Goal: Task Accomplishment & Management: Use online tool/utility

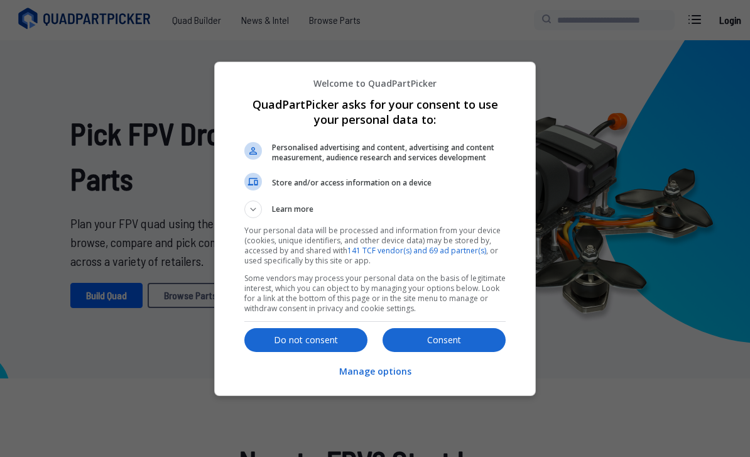
click at [445, 343] on p "Consent" at bounding box center [443, 340] width 123 height 13
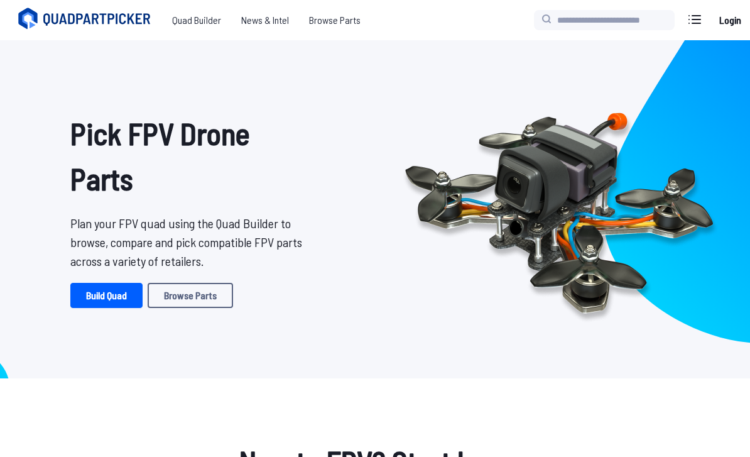
click at [200, 24] on span "Quad Builder" at bounding box center [196, 20] width 69 height 25
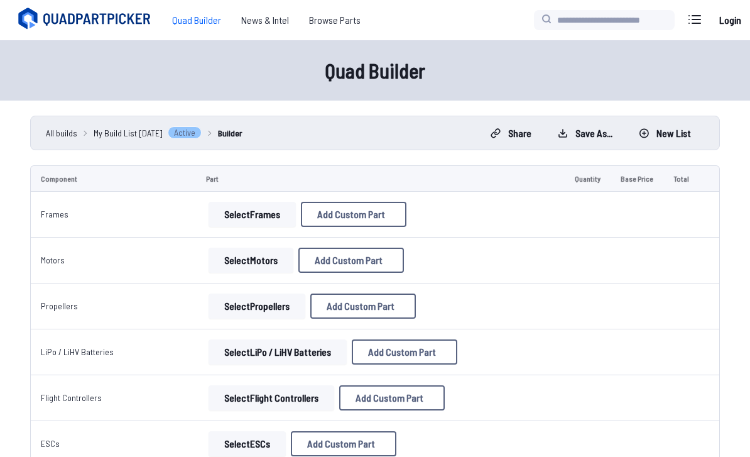
click at [331, 21] on span "Browse Parts" at bounding box center [335, 20] width 72 height 25
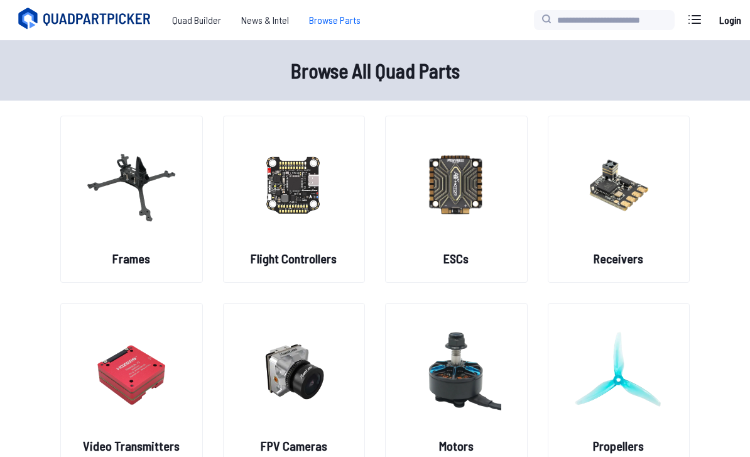
click at [131, 151] on img at bounding box center [131, 184] width 90 height 111
click at [127, 254] on h2 "Frames" at bounding box center [131, 258] width 38 height 18
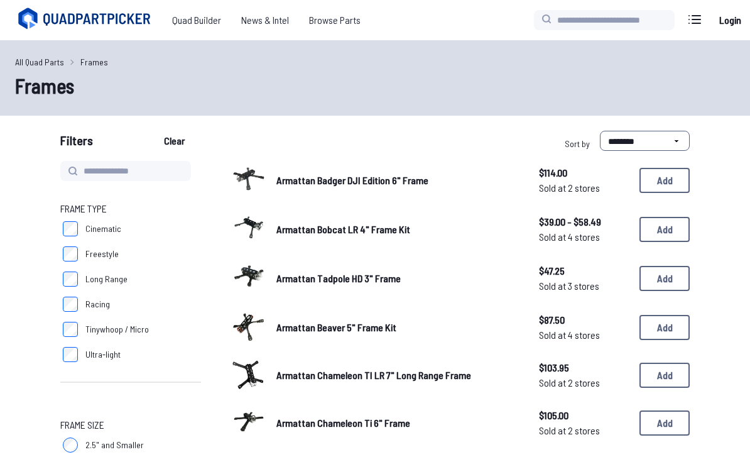
click at [183, 28] on span "Quad Builder" at bounding box center [196, 20] width 69 height 25
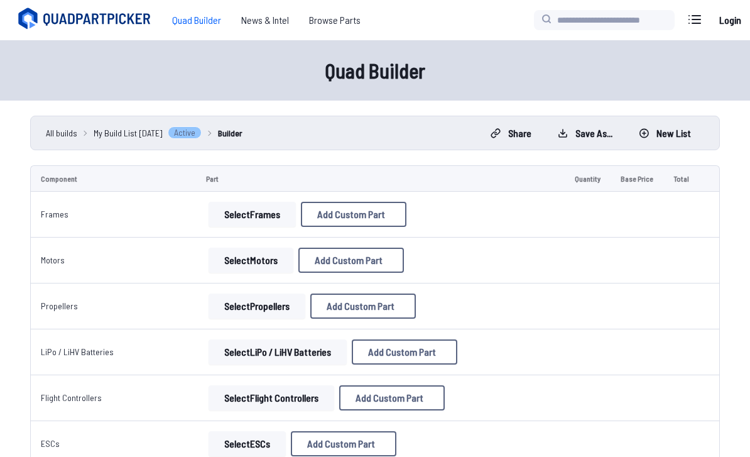
click at [241, 208] on button "Select Frames" at bounding box center [252, 214] width 87 height 25
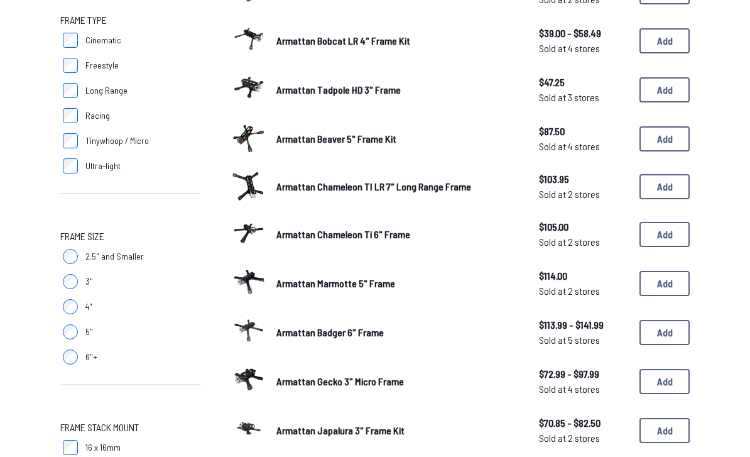
scroll to position [188, 0]
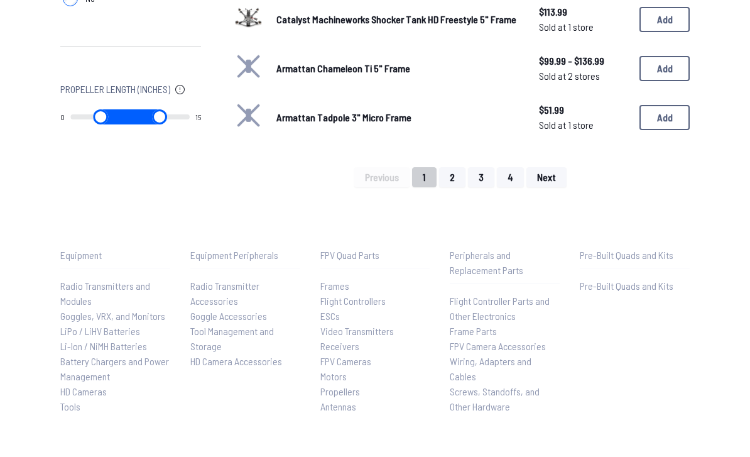
scroll to position [999, 0]
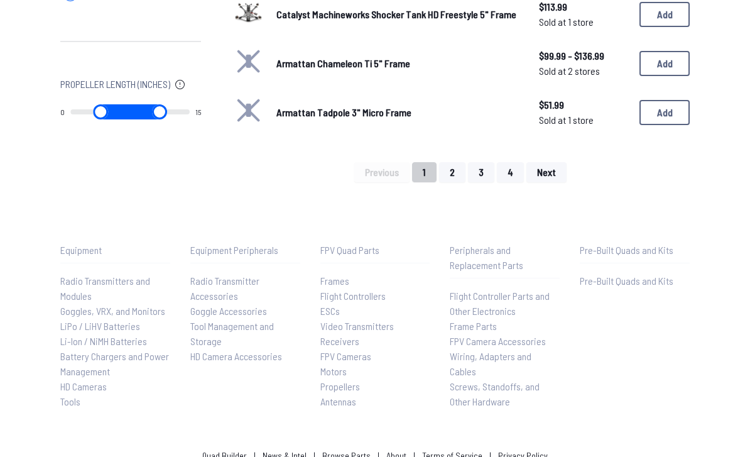
click at [559, 162] on button "Next" at bounding box center [546, 172] width 40 height 20
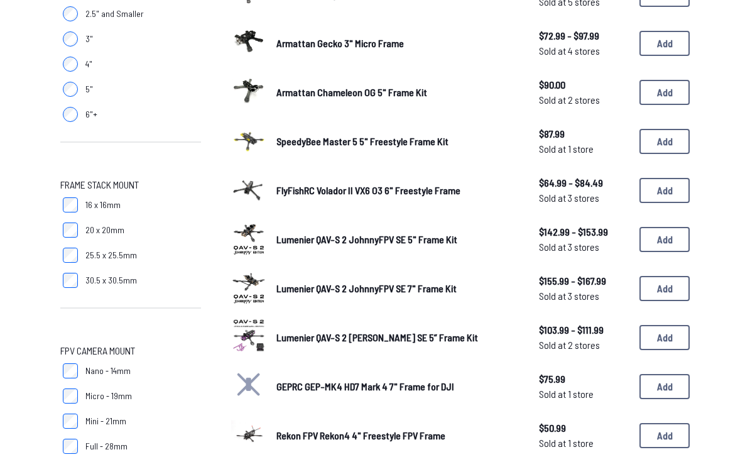
scroll to position [0, 0]
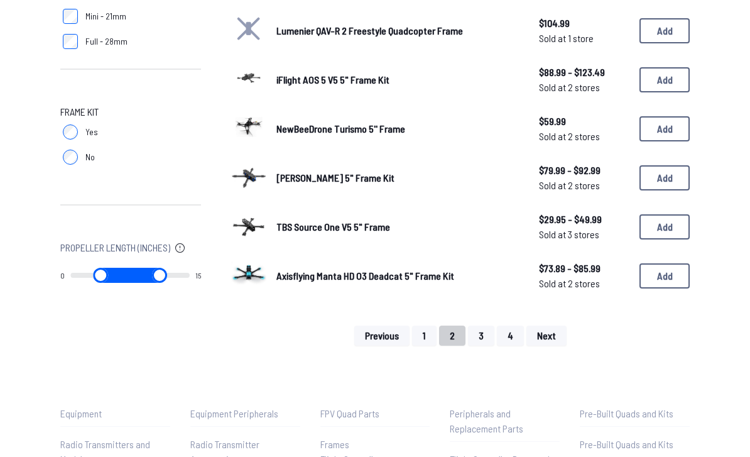
scroll to position [841, 0]
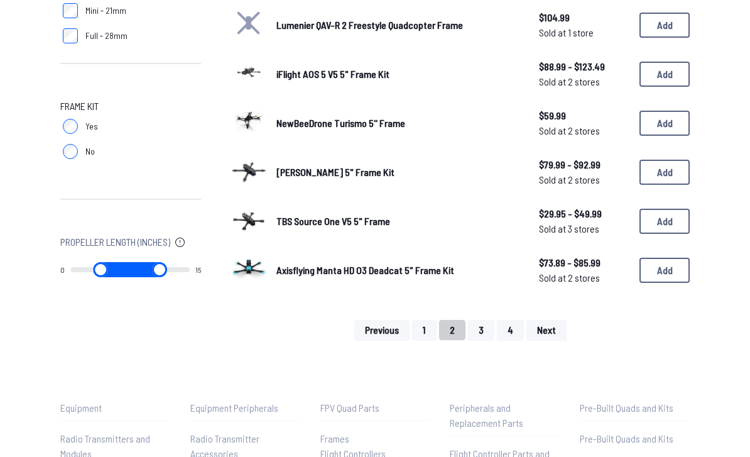
click at [551, 325] on span "Next" at bounding box center [546, 330] width 19 height 10
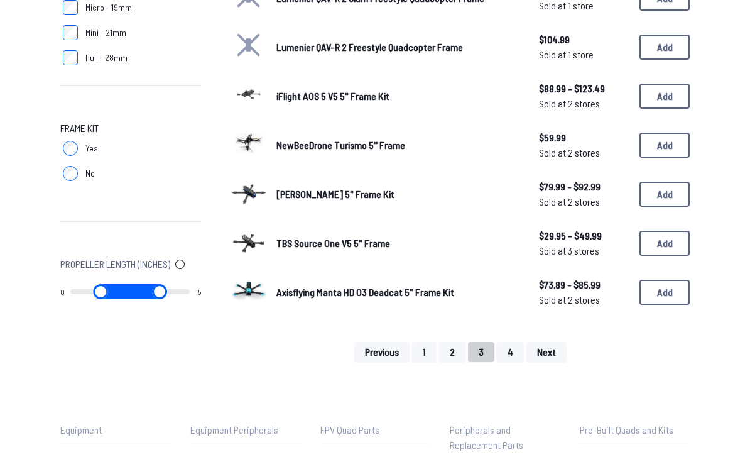
scroll to position [835, 0]
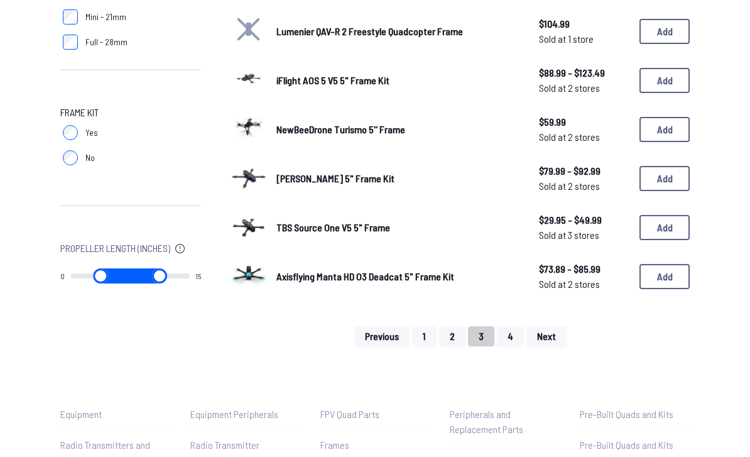
click at [558, 326] on button "Next" at bounding box center [546, 336] width 40 height 20
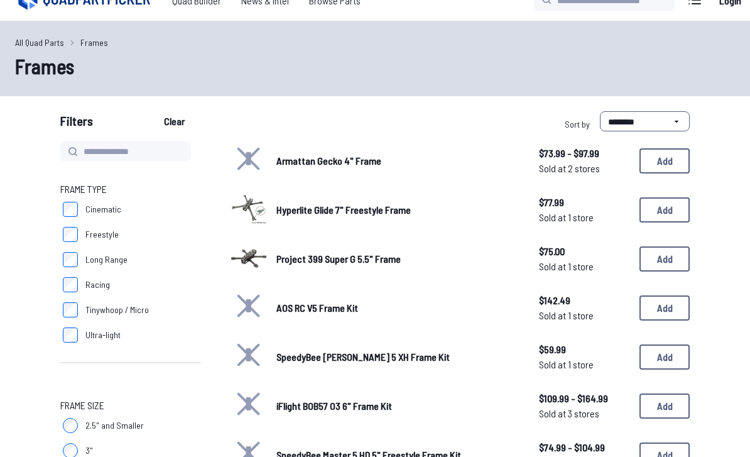
scroll to position [0, 0]
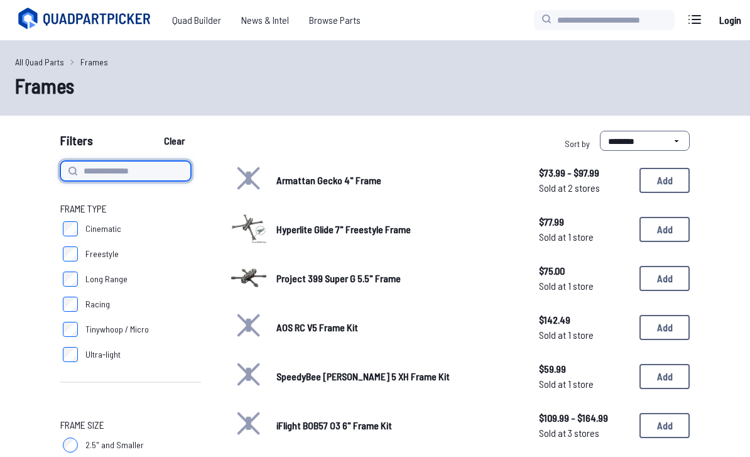
click at [89, 172] on input at bounding box center [125, 171] width 131 height 20
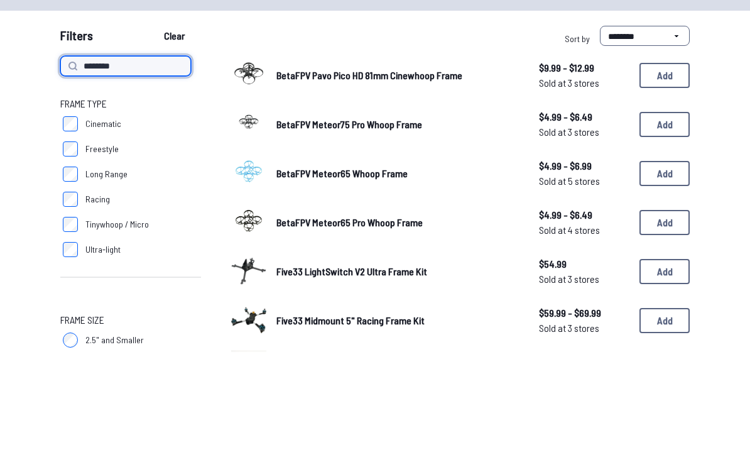
type input "*******"
click at [176, 131] on button "Clear" at bounding box center [174, 141] width 42 height 20
type input "*******"
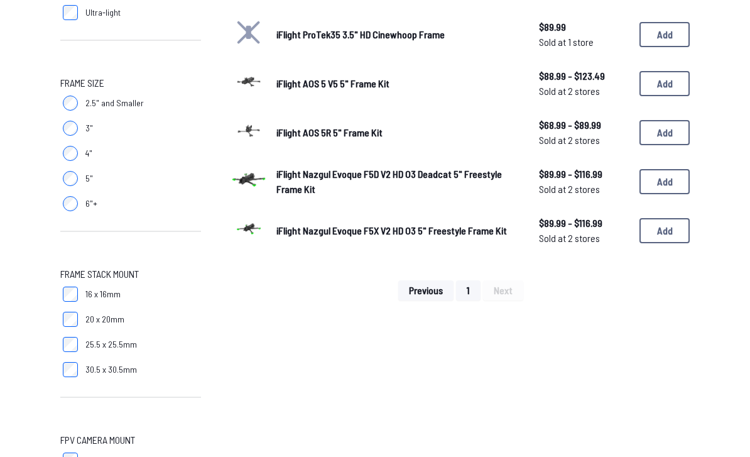
scroll to position [342, 0]
click at [460, 167] on span "iFlight Nazgul Evoque F5D V2 HD O3 Deadcat 5" Freestyle Frame Kit" at bounding box center [388, 180] width 225 height 27
click at [665, 168] on button "Add" at bounding box center [664, 180] width 50 height 25
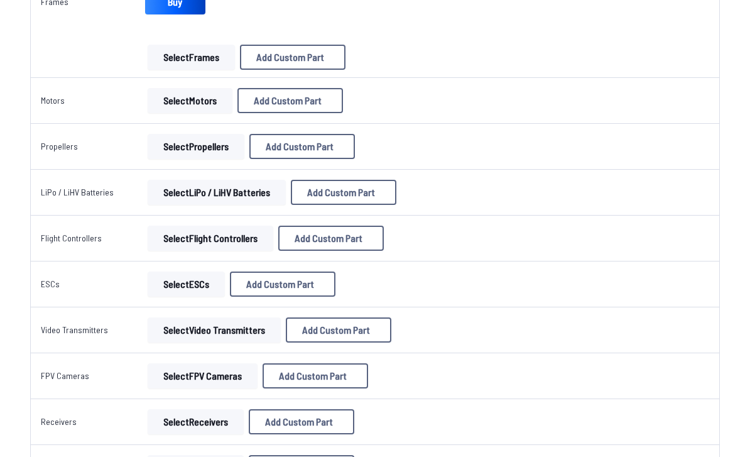
scroll to position [265, 0]
click at [180, 105] on button "Select Motors" at bounding box center [190, 100] width 85 height 25
click at [185, 107] on button "Select Motors" at bounding box center [190, 100] width 85 height 25
